Goal: Check status: Check status

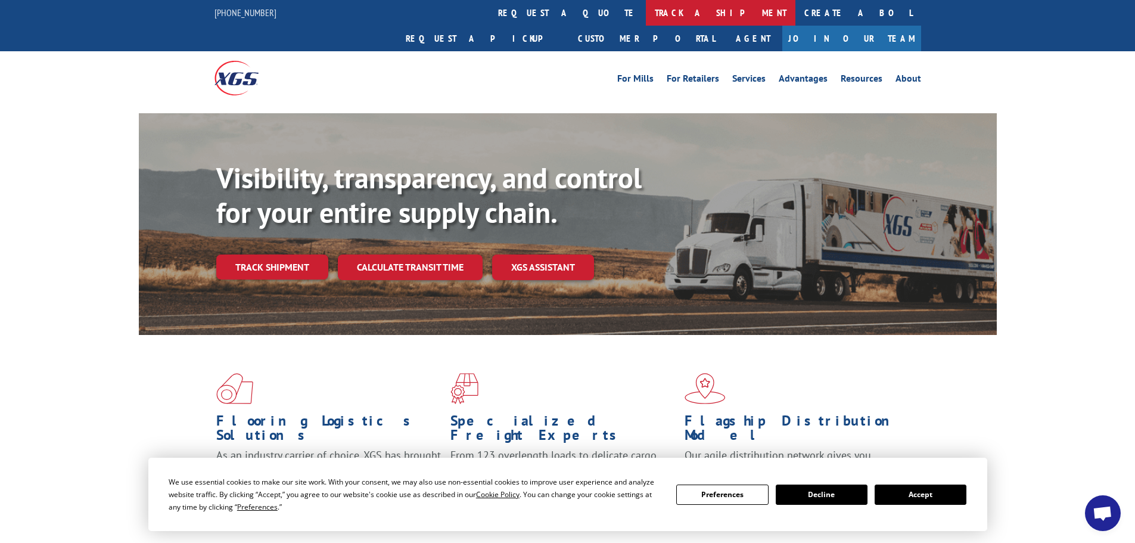
click at [646, 13] on link "track a shipment" at bounding box center [720, 13] width 149 height 26
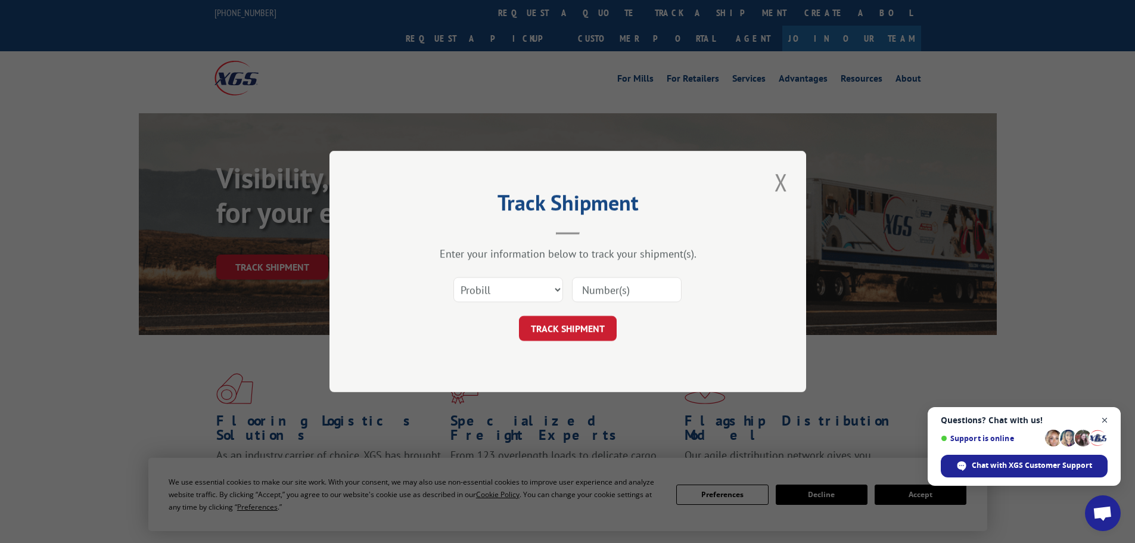
click at [1104, 419] on span "Open chat" at bounding box center [1104, 420] width 15 height 15
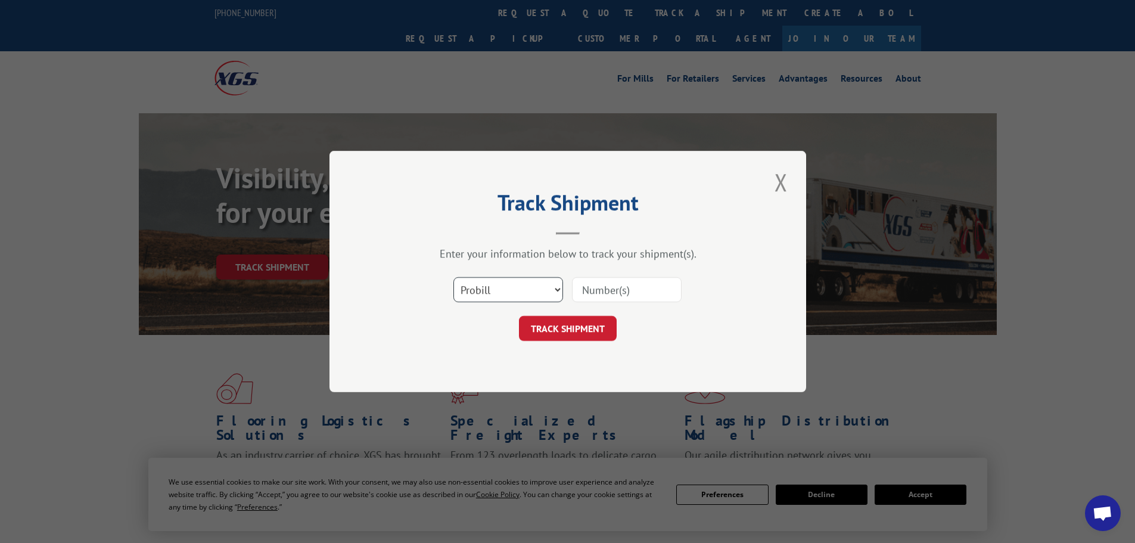
click at [512, 292] on select "Select category... Probill BOL PO" at bounding box center [508, 289] width 110 height 25
select select "po"
click at [453, 277] on select "Select category... Probill BOL PO" at bounding box center [508, 289] width 110 height 25
click at [599, 290] on input at bounding box center [627, 289] width 110 height 25
paste input "12536609"
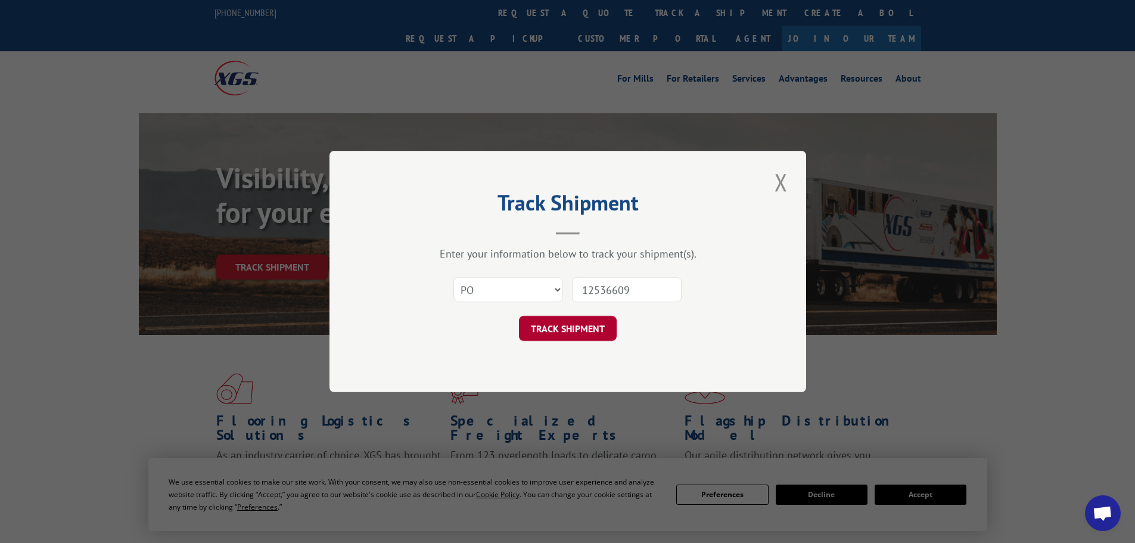
type input "12536609"
click at [581, 332] on button "TRACK SHIPMENT" at bounding box center [568, 328] width 98 height 25
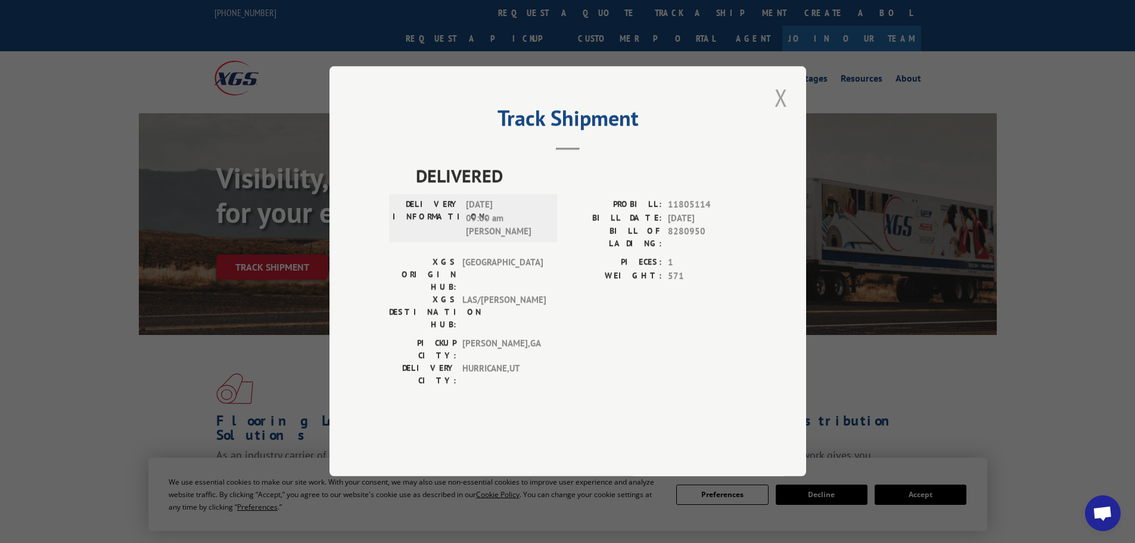
click at [781, 114] on button "Close modal" at bounding box center [781, 97] width 20 height 33
